Goal: Transaction & Acquisition: Purchase product/service

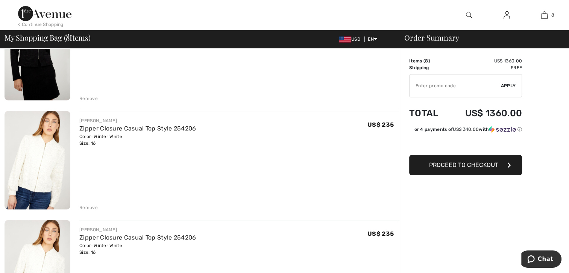
scroll to position [128, 0]
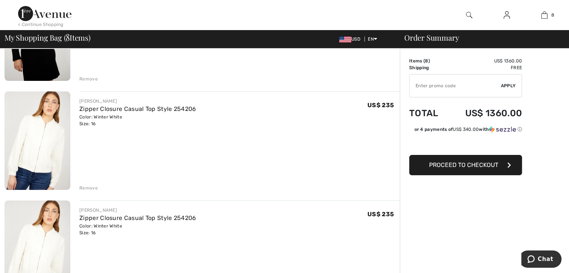
click at [87, 185] on div "Remove" at bounding box center [88, 188] width 18 height 7
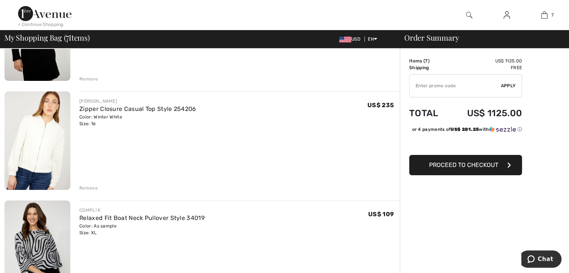
click at [87, 185] on div "Remove" at bounding box center [88, 188] width 18 height 7
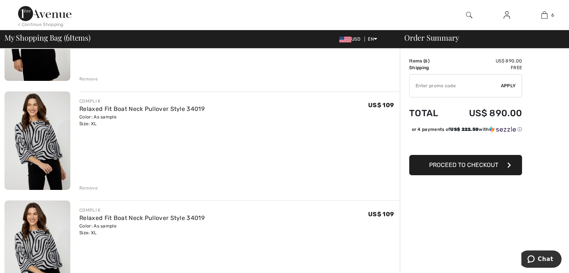
click at [90, 186] on div "Remove" at bounding box center [88, 188] width 18 height 7
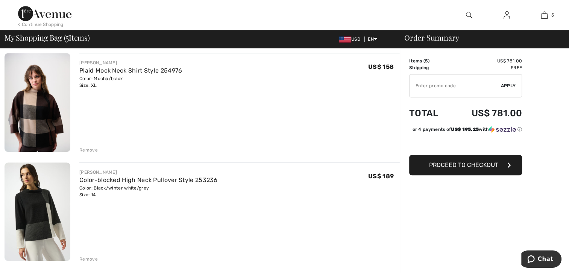
scroll to position [384, 0]
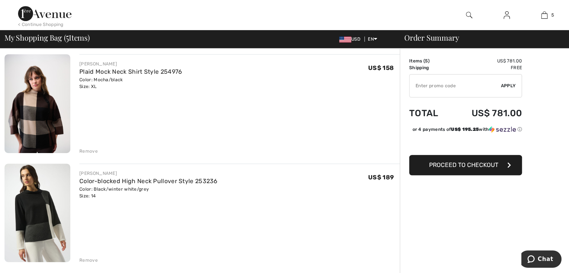
click at [88, 151] on div "Remove" at bounding box center [88, 151] width 18 height 7
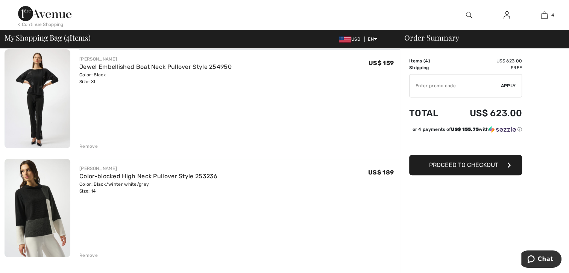
scroll to position [271, 0]
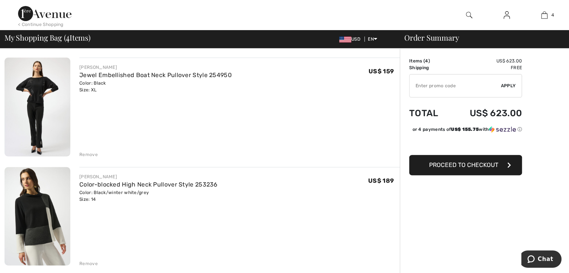
click at [39, 102] on img at bounding box center [38, 107] width 66 height 99
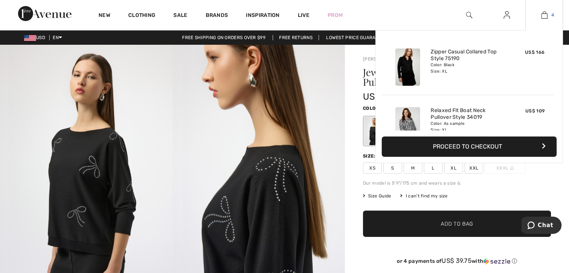
click at [544, 14] on img at bounding box center [544, 15] width 6 height 9
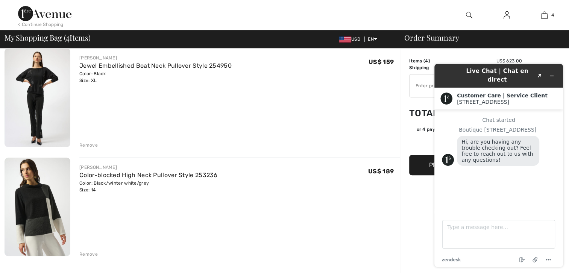
drag, startPoint x: 89, startPoint y: 191, endPoint x: 96, endPoint y: 191, distance: 6.0
click at [93, 191] on div "Color: Black/winter white/grey Size: 14" at bounding box center [148, 187] width 138 height 14
click at [95, 190] on div "Color: Black/winter white/grey Size: 14" at bounding box center [148, 187] width 138 height 14
click at [344, 94] on div "JOSEPH RIBKOFF Jewel Embellished Boat Neck Pullover Style 254950 Color: Black S…" at bounding box center [239, 98] width 320 height 100
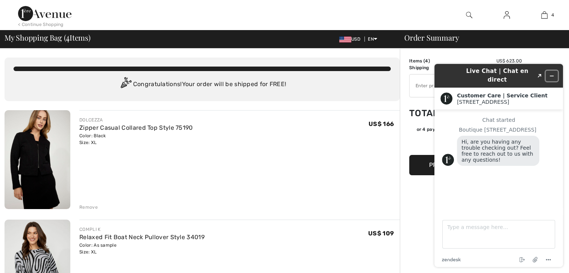
click at [550, 73] on icon "Minimize widget" at bounding box center [551, 75] width 5 height 5
